Goal: Information Seeking & Learning: Learn about a topic

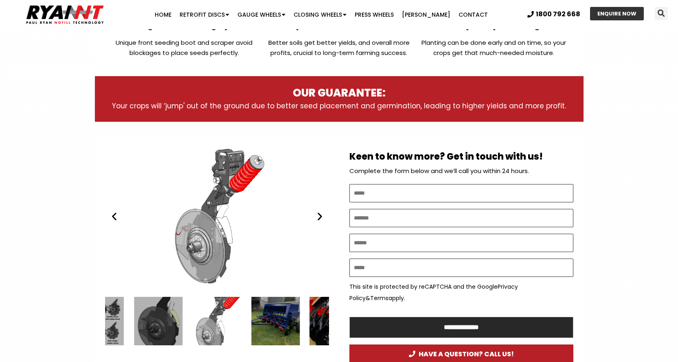
scroll to position [330, 0]
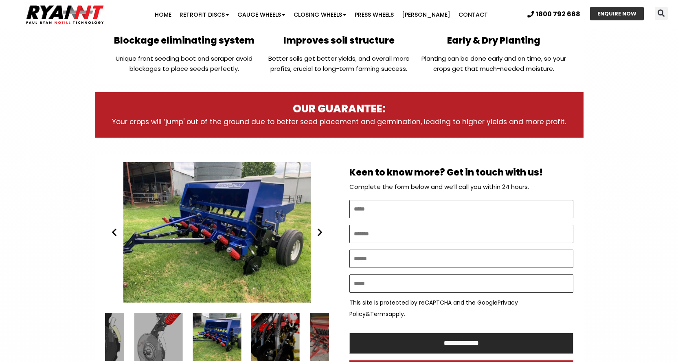
click at [113, 231] on icon "Previous slide" at bounding box center [114, 232] width 10 height 10
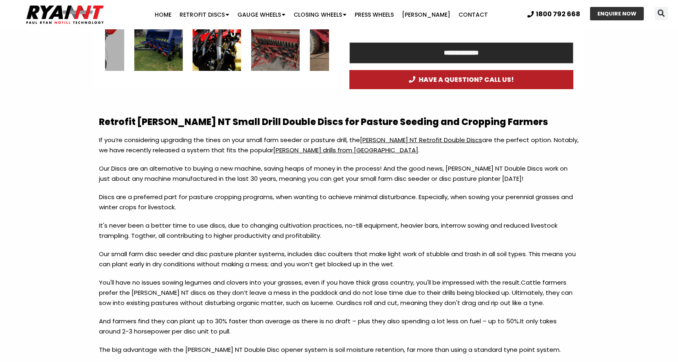
scroll to position [624, 0]
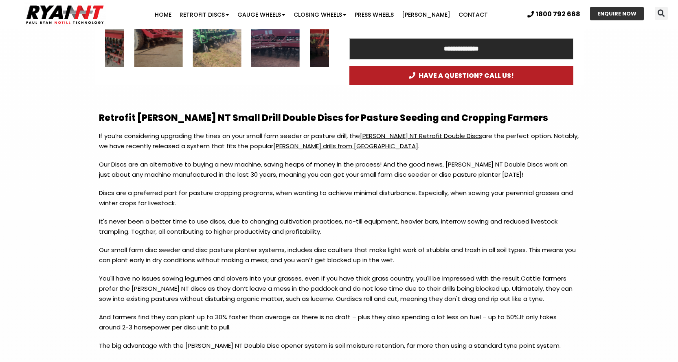
click at [393, 133] on span "[PERSON_NAME] NT Retrofit Double Discs" at bounding box center [421, 136] width 122 height 9
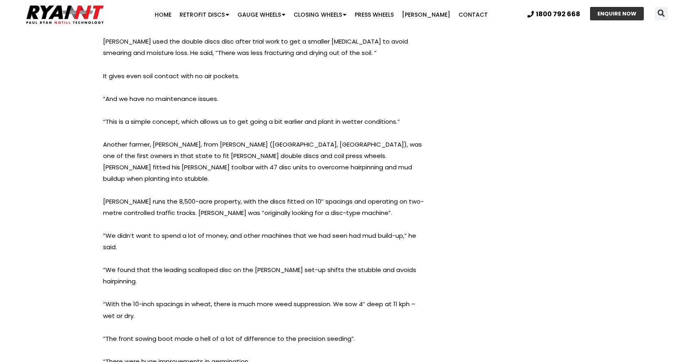
scroll to position [4847, 0]
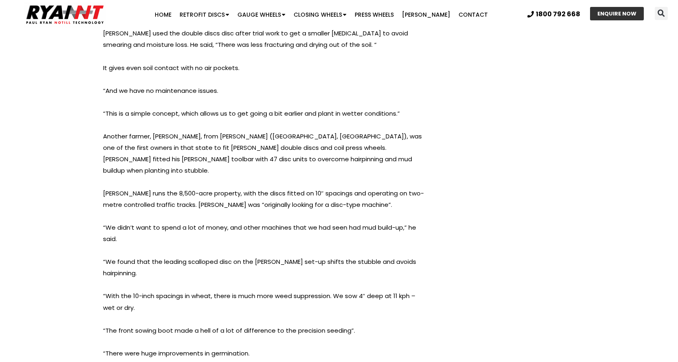
drag, startPoint x: 675, startPoint y: 251, endPoint x: 671, endPoint y: 257, distance: 7.3
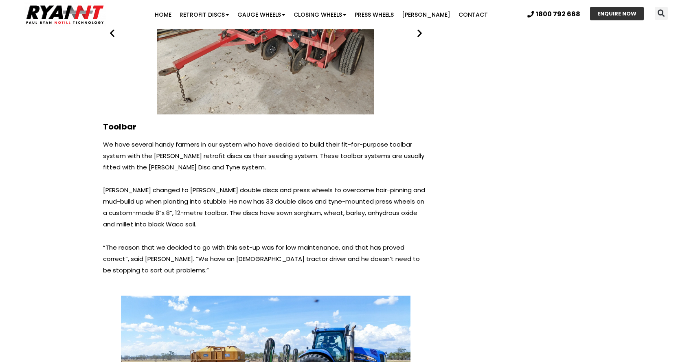
scroll to position [5806, 0]
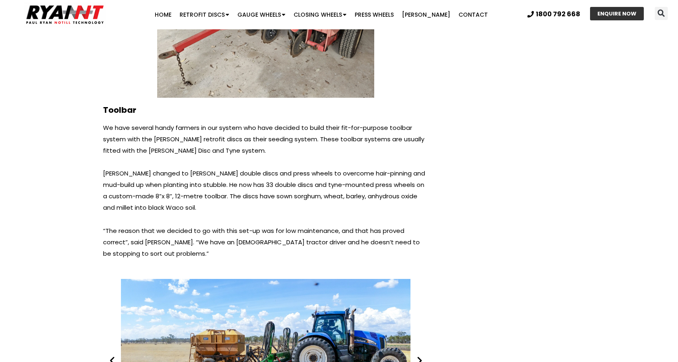
click at [420, 355] on icon "Next slide" at bounding box center [420, 360] width 10 height 10
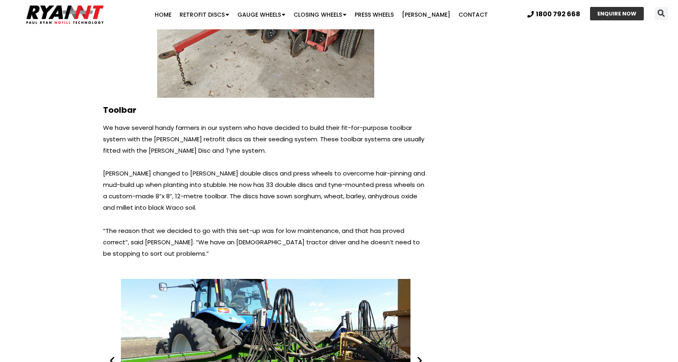
click at [420, 355] on icon "Next slide" at bounding box center [420, 360] width 10 height 10
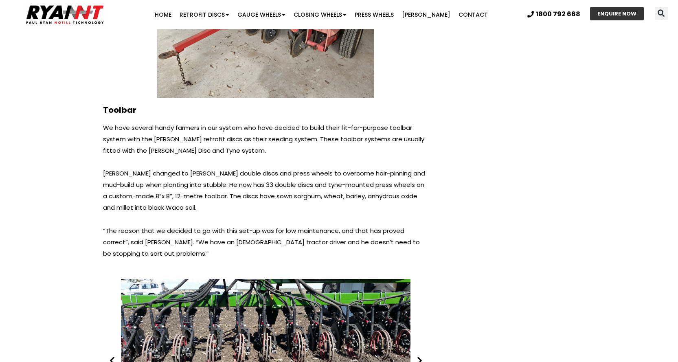
click at [420, 355] on icon "Next slide" at bounding box center [420, 360] width 10 height 10
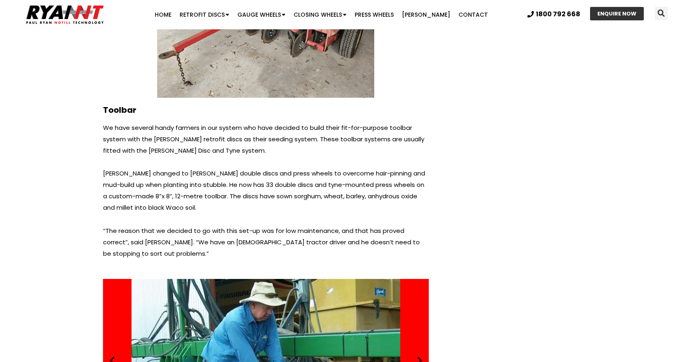
click at [420, 355] on icon "Next slide" at bounding box center [420, 360] width 10 height 10
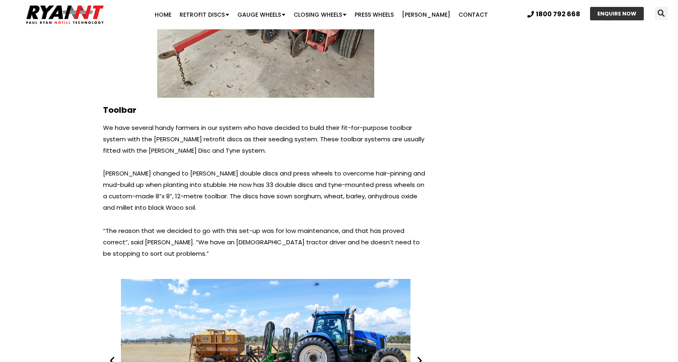
click at [420, 355] on icon "Next slide" at bounding box center [420, 360] width 10 height 10
